Goal: Find specific page/section: Find specific page/section

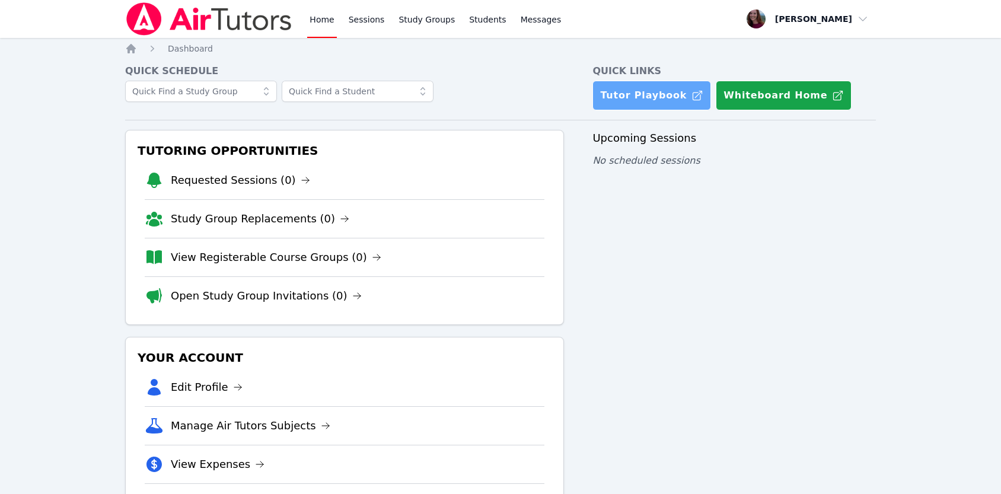
click at [624, 105] on link "Tutor Playbook" at bounding box center [651, 96] width 119 height 30
